Goal: Information Seeking & Learning: Learn about a topic

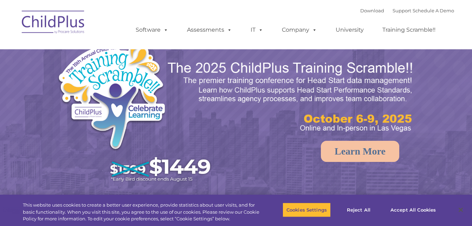
select select "MEDIUM"
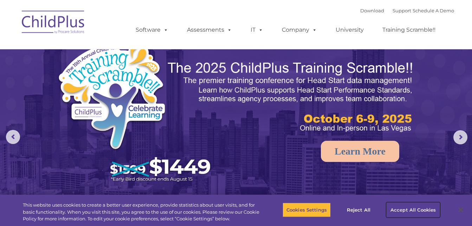
click at [418, 209] on button "Accept All Cookies" at bounding box center [413, 209] width 53 height 15
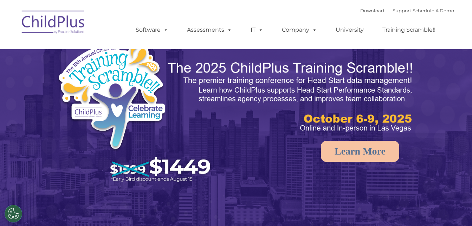
select select "MEDIUM"
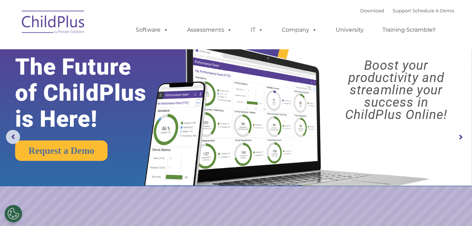
click at [459, 136] on rs-arrow at bounding box center [461, 137] width 14 height 14
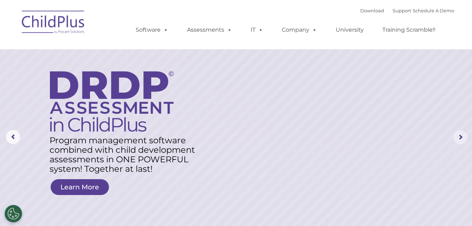
click at [459, 136] on rs-arrow at bounding box center [461, 137] width 14 height 14
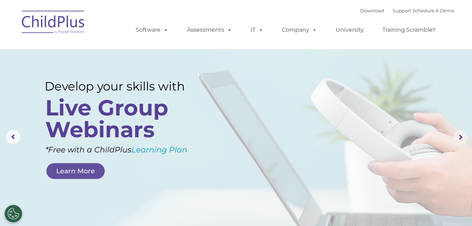
click at [459, 136] on rs-arrow at bounding box center [461, 137] width 14 height 14
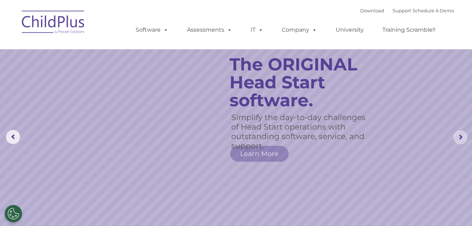
click at [459, 136] on rs-arrow at bounding box center [461, 137] width 14 height 14
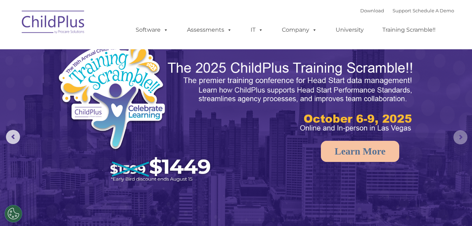
click at [459, 136] on rs-arrow at bounding box center [461, 137] width 14 height 14
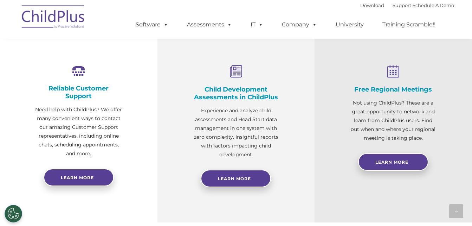
scroll to position [257, 0]
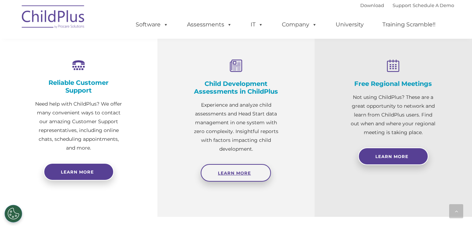
click at [247, 170] on span "Learn More" at bounding box center [234, 172] width 33 height 5
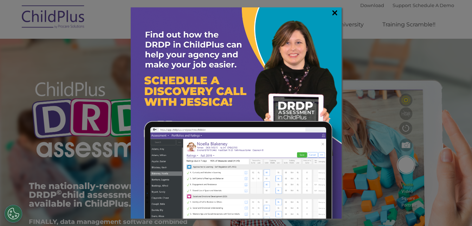
click at [333, 12] on link "×" at bounding box center [335, 12] width 8 height 7
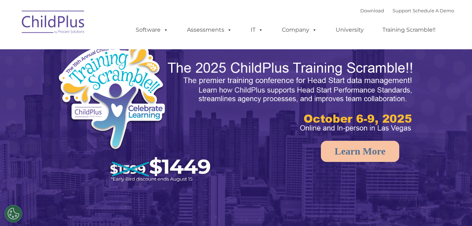
select select "MEDIUM"
click at [459, 137] on rs-arrow at bounding box center [461, 137] width 14 height 14
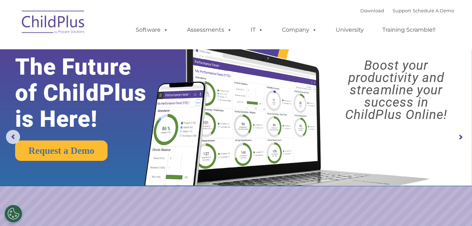
click at [459, 137] on rs-arrow at bounding box center [461, 137] width 14 height 14
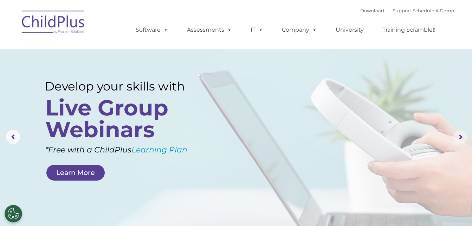
click at [459, 137] on rs-arrow at bounding box center [461, 137] width 14 height 14
